Goal: Task Accomplishment & Management: Use online tool/utility

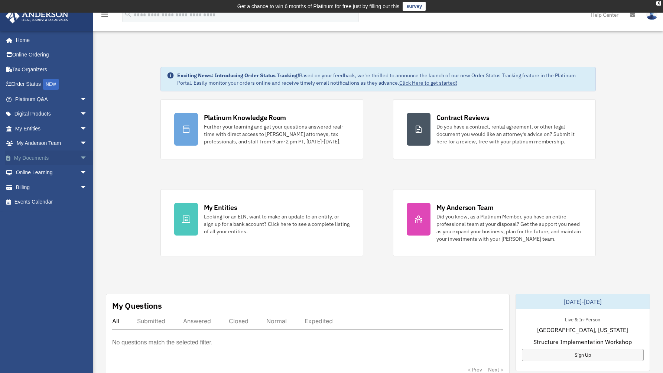
click at [32, 152] on link "My Documents arrow_drop_down" at bounding box center [51, 157] width 93 height 15
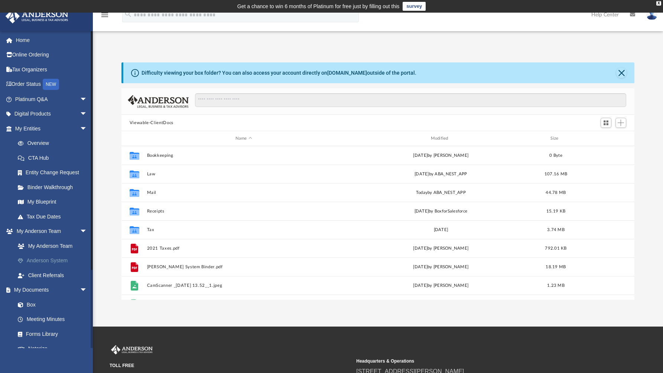
scroll to position [163, 507]
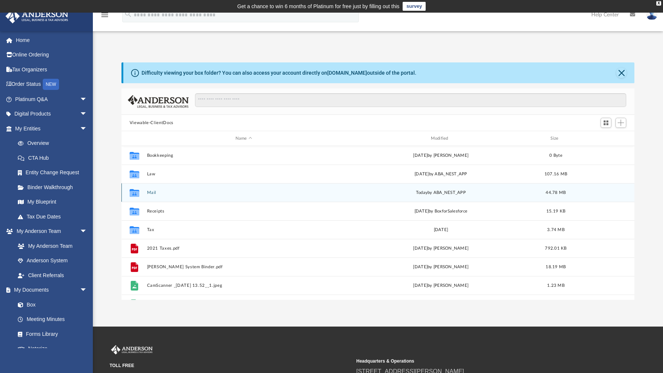
click at [152, 191] on button "Mail" at bounding box center [244, 192] width 194 height 5
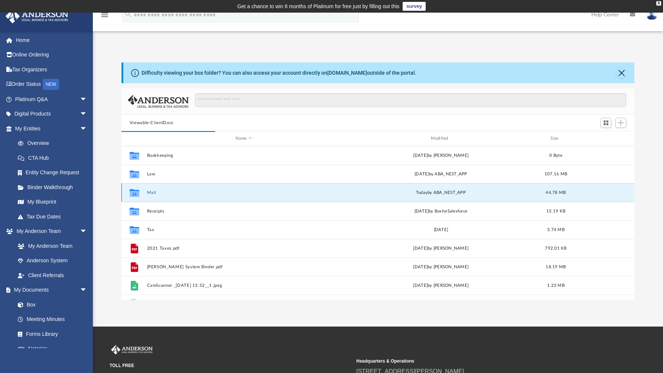
click at [152, 191] on button "Mail" at bounding box center [244, 192] width 194 height 5
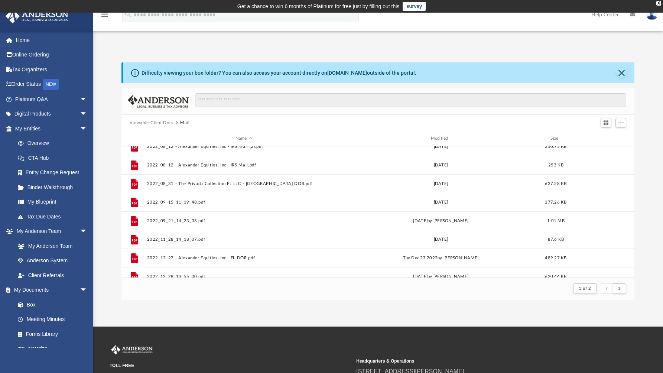
scroll to position [286, 0]
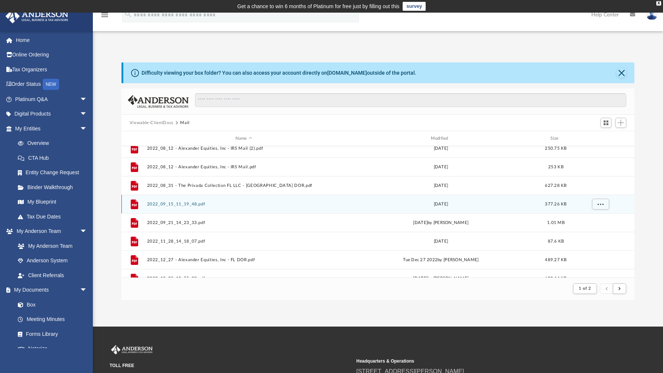
click at [196, 203] on button "2022_09_15_11_19_48.pdf" at bounding box center [244, 204] width 194 height 5
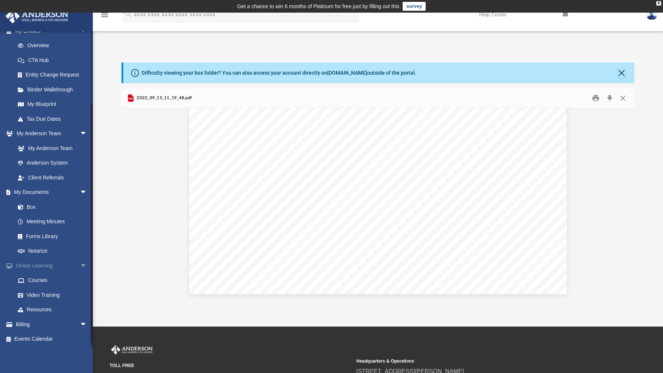
scroll to position [88, 0]
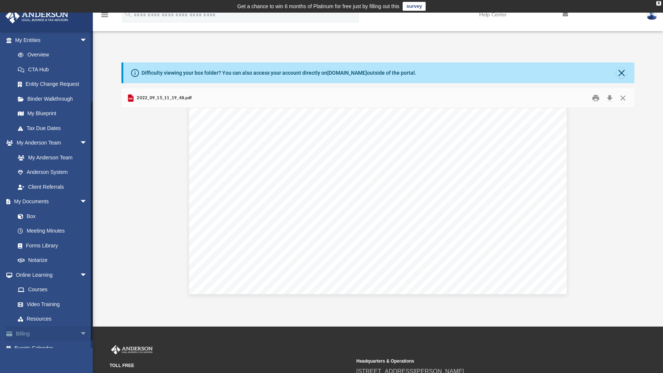
click at [27, 334] on link "Billing arrow_drop_down" at bounding box center [51, 333] width 93 height 15
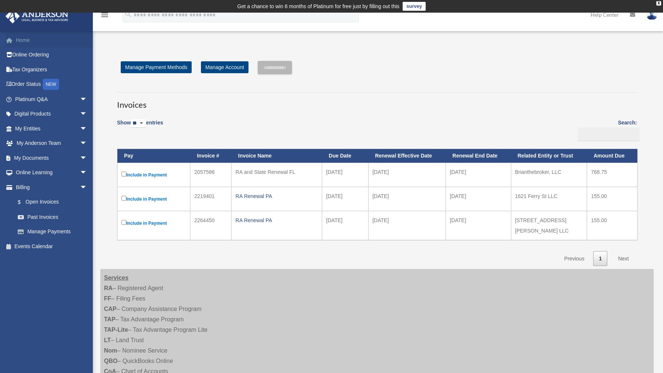
click at [31, 44] on link "Home" at bounding box center [51, 40] width 93 height 15
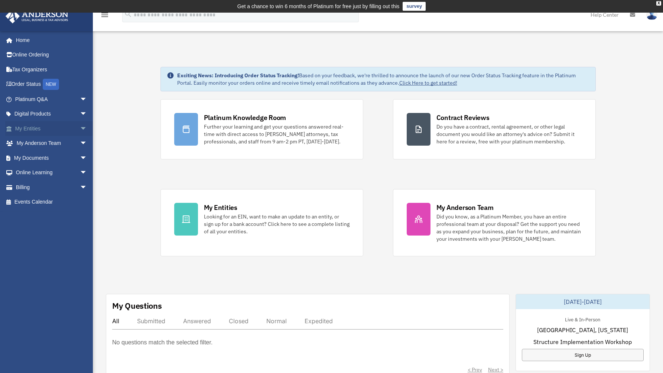
click at [39, 130] on link "My Entities arrow_drop_down" at bounding box center [51, 128] width 93 height 15
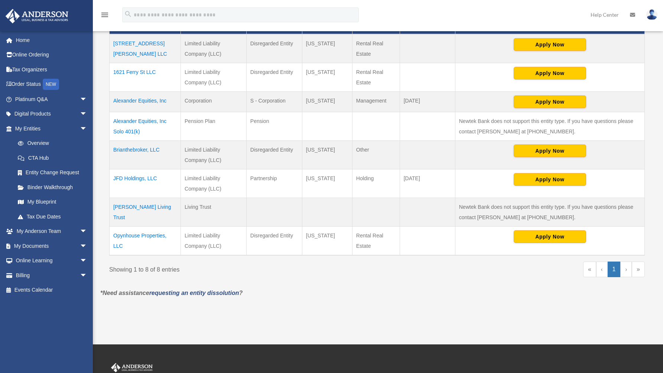
scroll to position [208, 0]
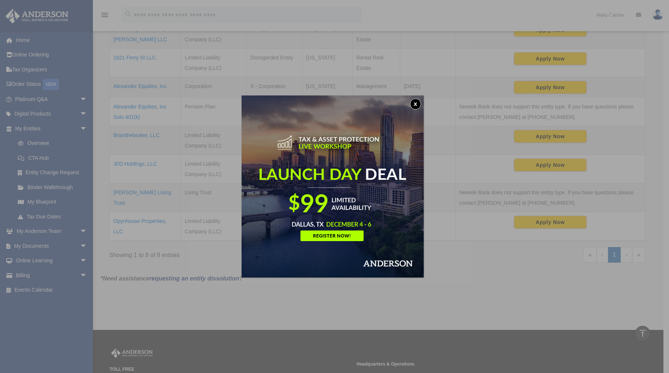
click at [415, 101] on button "x" at bounding box center [415, 103] width 11 height 11
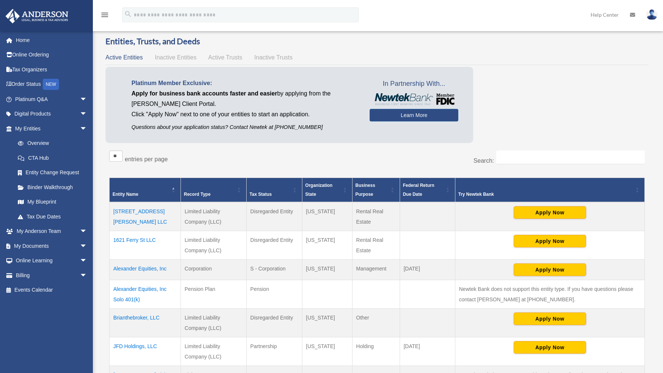
scroll to position [1, 0]
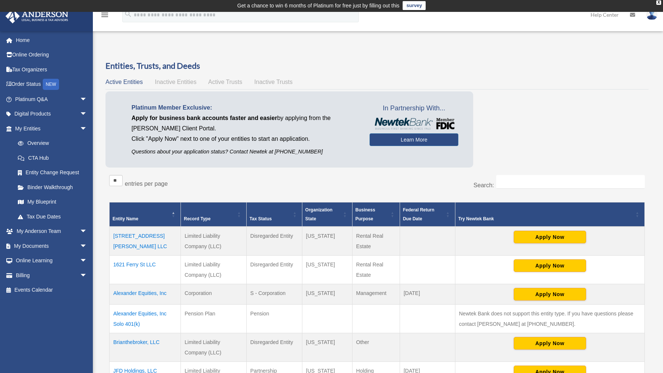
click at [262, 82] on span "Inactive Trusts" at bounding box center [273, 82] width 38 height 6
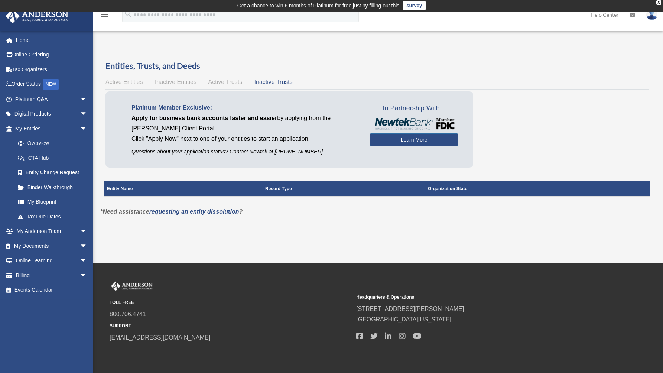
click at [227, 84] on span "Active Trusts" at bounding box center [225, 82] width 34 height 6
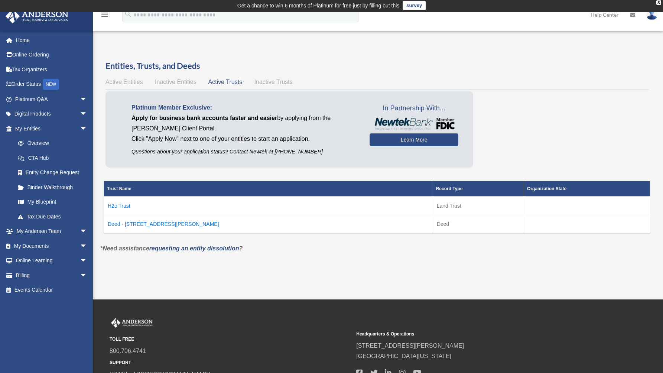
click at [197, 81] on div "Active Entities Inactive Entities Active Trusts Inactive Trusts" at bounding box center [377, 82] width 543 height 10
click at [186, 82] on span "Inactive Entities" at bounding box center [176, 82] width 42 height 6
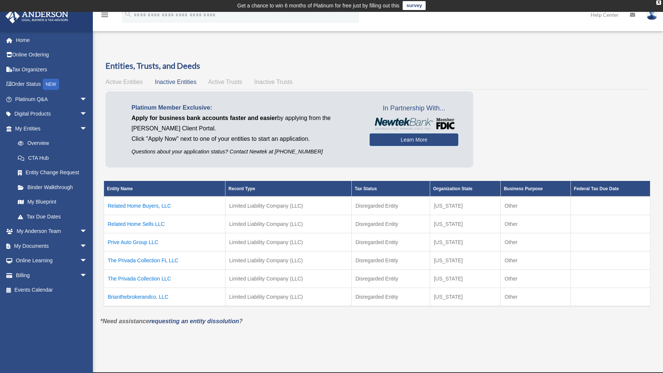
click at [132, 83] on span "Active Entities" at bounding box center [124, 82] width 37 height 6
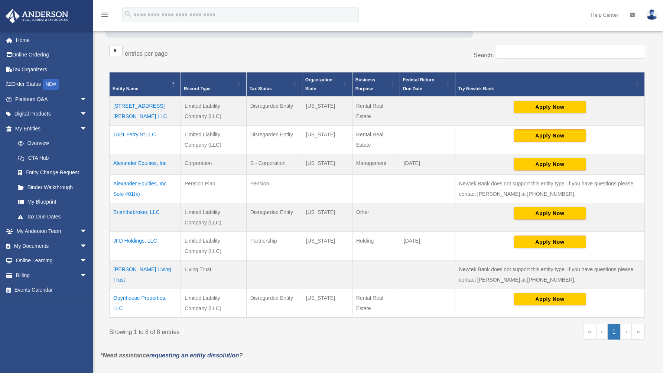
scroll to position [139, 0]
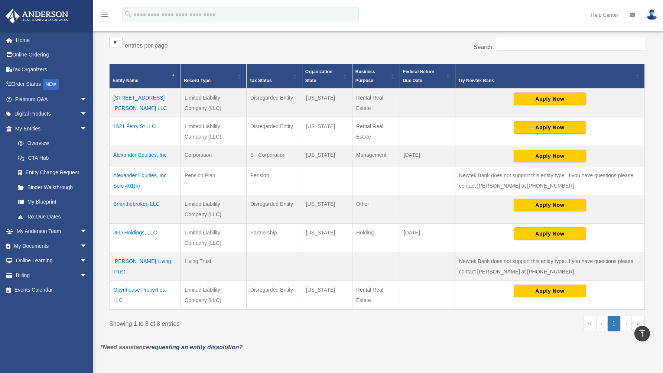
click at [155, 178] on td "Alexander Equities, Inc Solo 401(k)" at bounding box center [145, 180] width 71 height 29
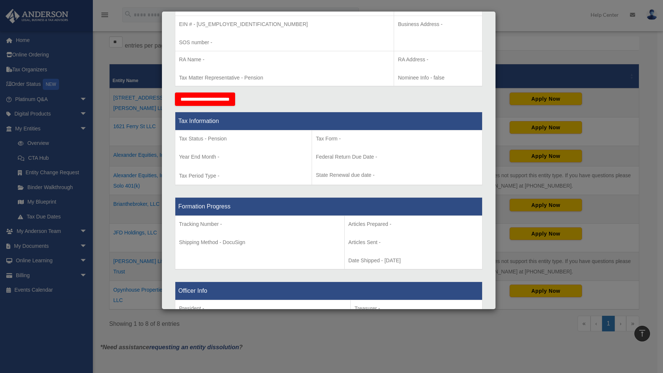
scroll to position [205, 0]
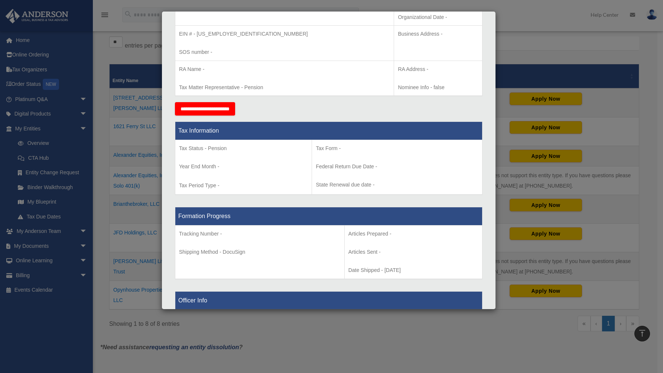
click at [235, 114] on input "**********" at bounding box center [205, 108] width 60 height 13
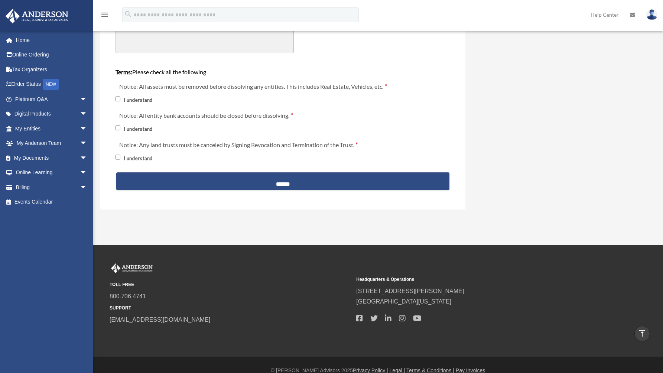
scroll to position [477, 0]
